Goal: Transaction & Acquisition: Book appointment/travel/reservation

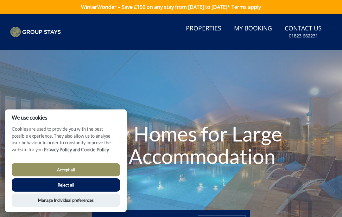
click at [112, 170] on button "Accept all" at bounding box center [66, 169] width 108 height 13
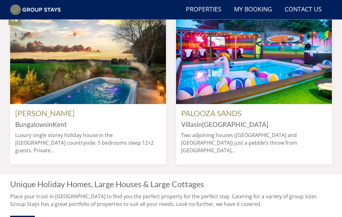
scroll to position [492, 0]
click at [333, 174] on div "Unique Holiday Homes, Large Houses & Large Cottages Place your trust in us to f…" at bounding box center [171, 202] width 342 height 56
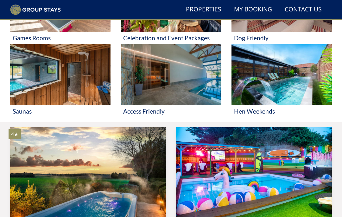
scroll to position [365, 0]
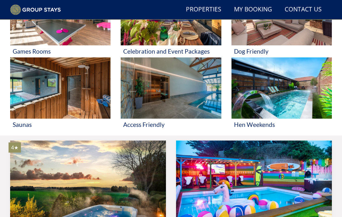
click at [282, 189] on img at bounding box center [254, 185] width 156 height 91
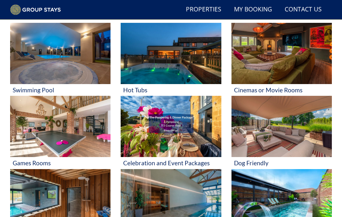
scroll to position [254, 0]
click at [298, 128] on img at bounding box center [281, 126] width 100 height 61
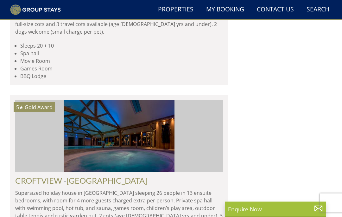
scroll to position [1849, 0]
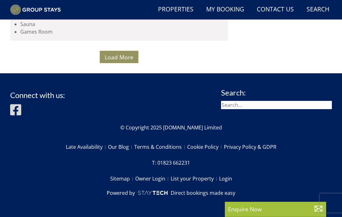
scroll to position [5095, 0]
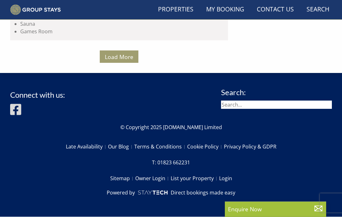
scroll to position [5147, 0]
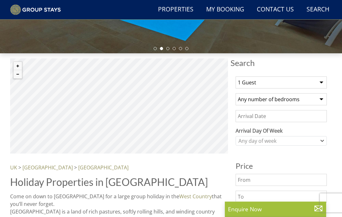
scroll to position [173, 0]
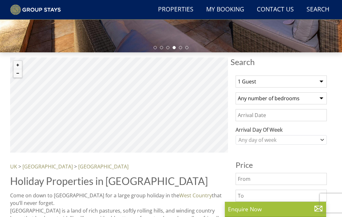
click at [325, 82] on select "1 Guest 2 Guests 3 Guests 4 Guests 5 Guests 6 Guests 7 Guests 8 Guests 9 Guests…" at bounding box center [281, 81] width 91 height 12
select select "7"
click at [324, 101] on select "Any number of bedrooms 3 Bedrooms 4 Bedrooms 5 Bedrooms 6 Bedrooms 7 Bedrooms 8…" at bounding box center [281, 98] width 91 height 12
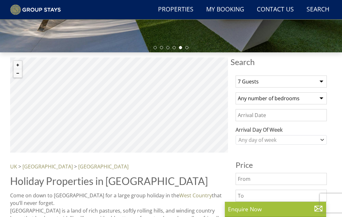
select select "5"
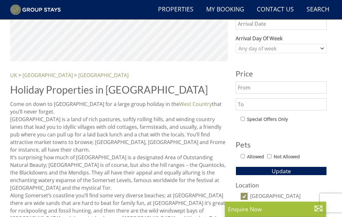
scroll to position [264, 0]
click at [242, 156] on input "Allowed" at bounding box center [243, 156] width 4 height 4
checkbox input "true"
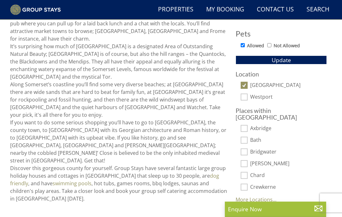
scroll to position [375, 0]
click at [288, 57] on span "Update" at bounding box center [281, 60] width 19 height 8
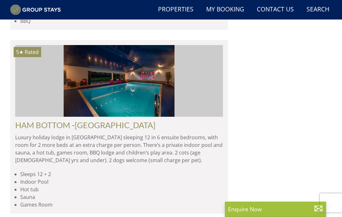
scroll to position [1165, 0]
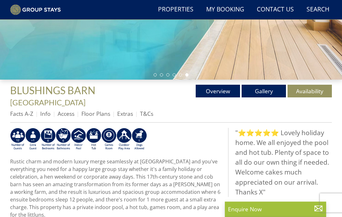
scroll to position [146, 0]
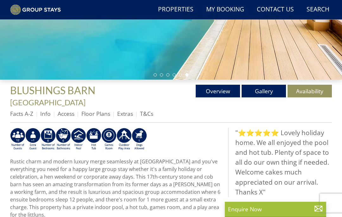
click at [267, 93] on link "Gallery" at bounding box center [264, 91] width 44 height 13
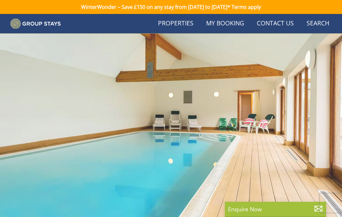
scroll to position [146, 0]
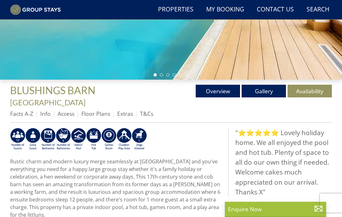
select select "7"
select select "5"
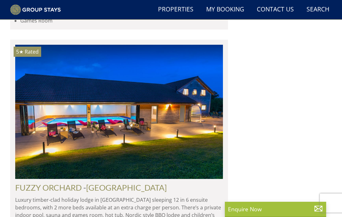
scroll to position [1396, 0]
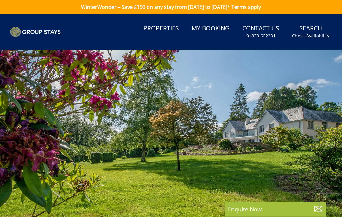
select select "7"
select select "5"
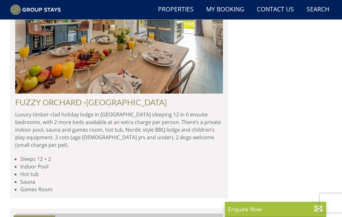
scroll to position [1497, 0]
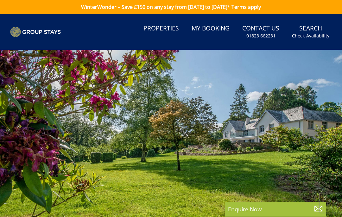
select select "7"
select select "5"
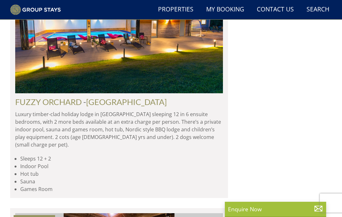
scroll to position [0, 1038]
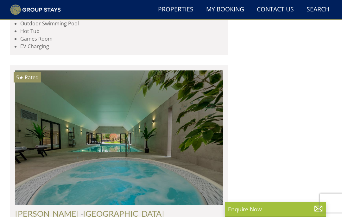
scroll to position [3293, 0]
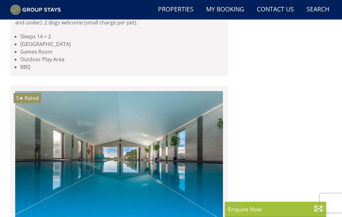
scroll to position [4576, 0]
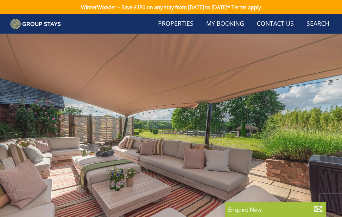
scroll to position [4576, 0]
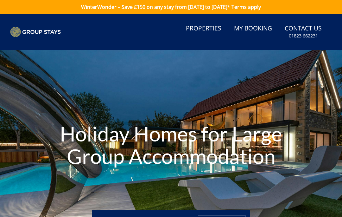
click at [214, 31] on link "Properties" at bounding box center [203, 29] width 41 height 14
